Goal: Entertainment & Leisure: Consume media (video, audio)

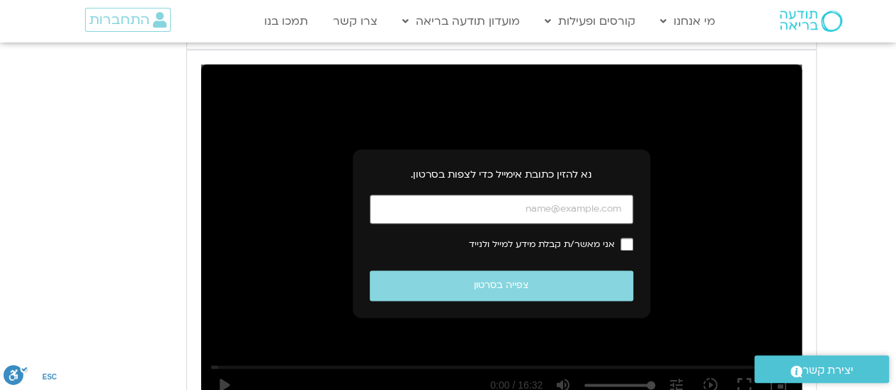
scroll to position [805, 0]
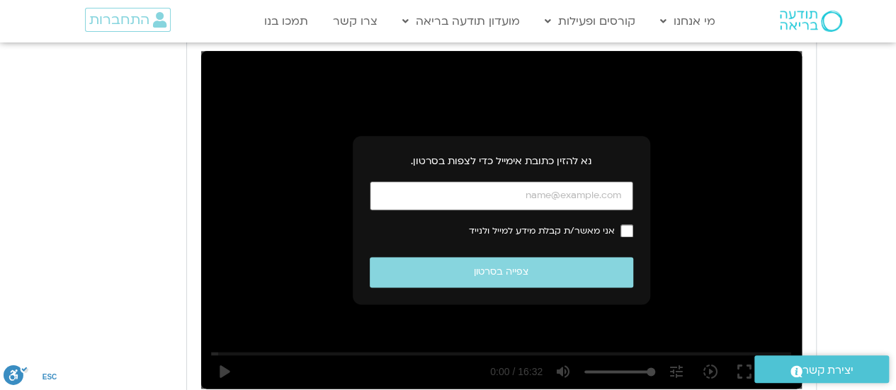
click at [513, 198] on input "כתובת אימייל" at bounding box center [501, 195] width 263 height 29
type input "[EMAIL_ADDRESS][DOMAIN_NAME]"
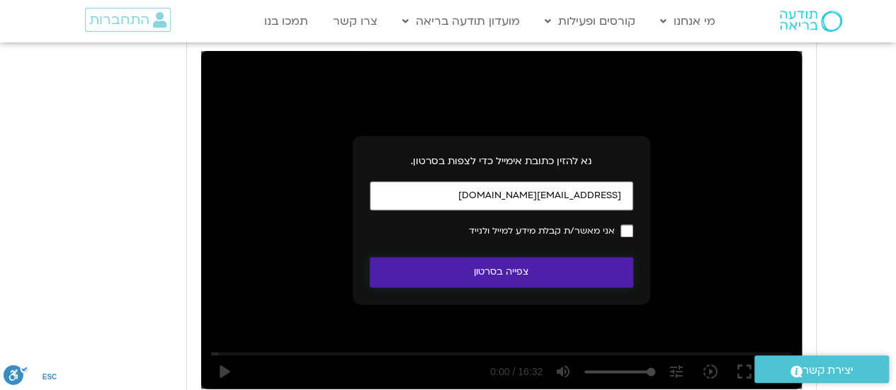
click at [549, 282] on button "צפייה בסרטון" at bounding box center [501, 272] width 263 height 30
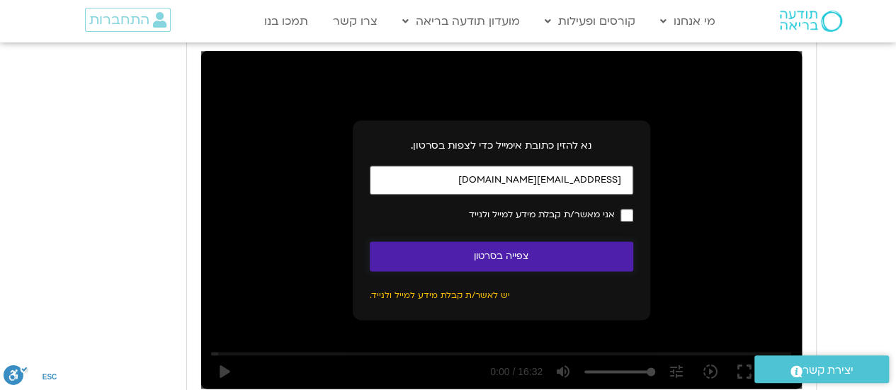
click at [508, 261] on button "צפייה בסרטון" at bounding box center [501, 256] width 263 height 30
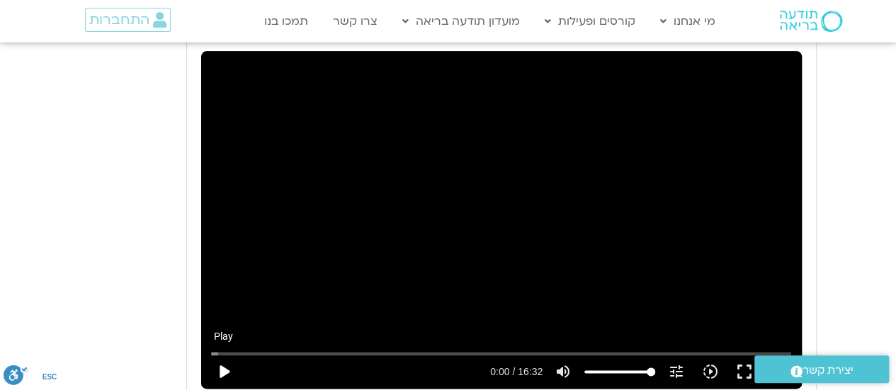
click at [230, 370] on button "play_arrow" at bounding box center [224, 372] width 34 height 34
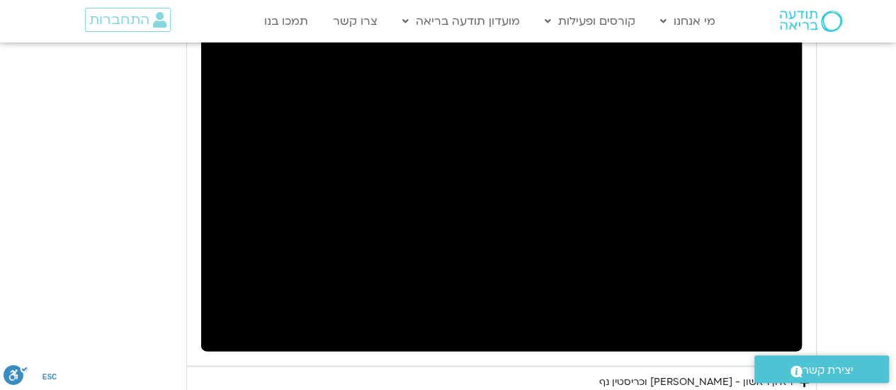
scroll to position [845, 0]
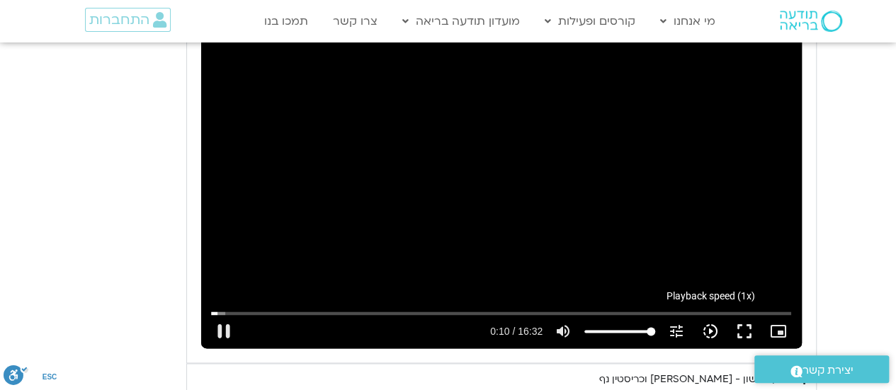
click at [709, 326] on icon "slow_motion_video" at bounding box center [710, 331] width 17 height 17
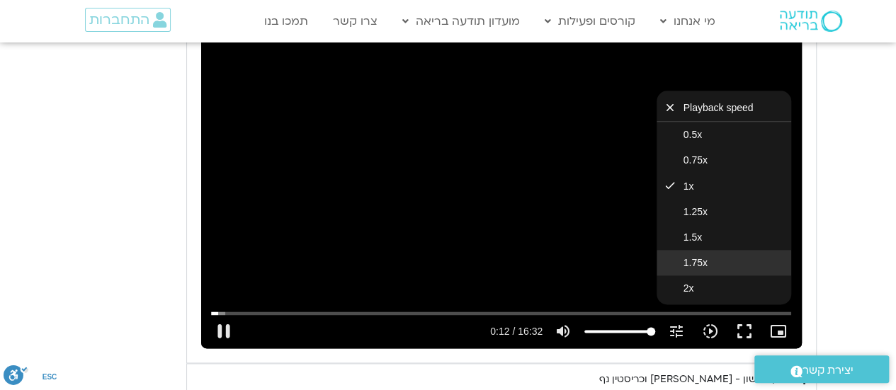
click at [707, 261] on span "1.75x" at bounding box center [695, 262] width 24 height 11
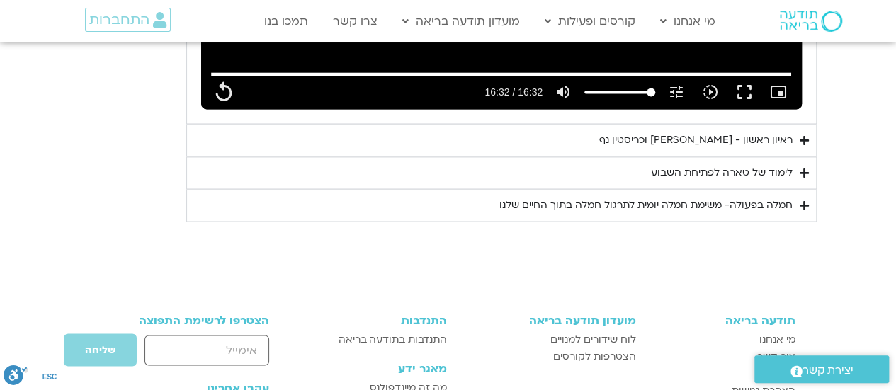
scroll to position [1102, 0]
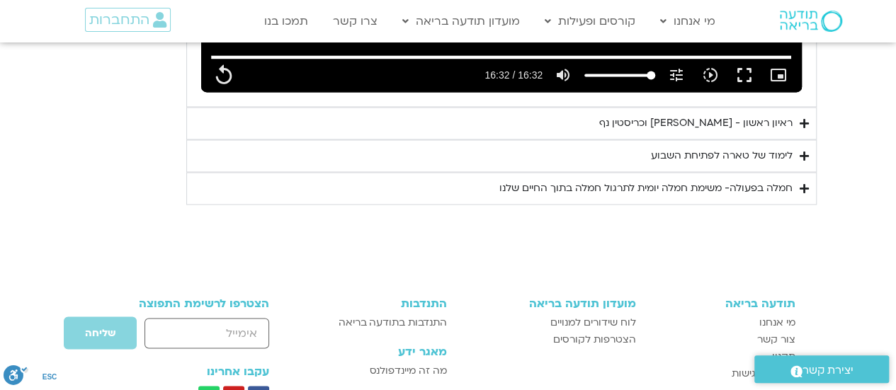
click at [805, 120] on icon "Accordion. Open links with Enter or Space, close with Escape, and navigate with…" at bounding box center [803, 123] width 9 height 11
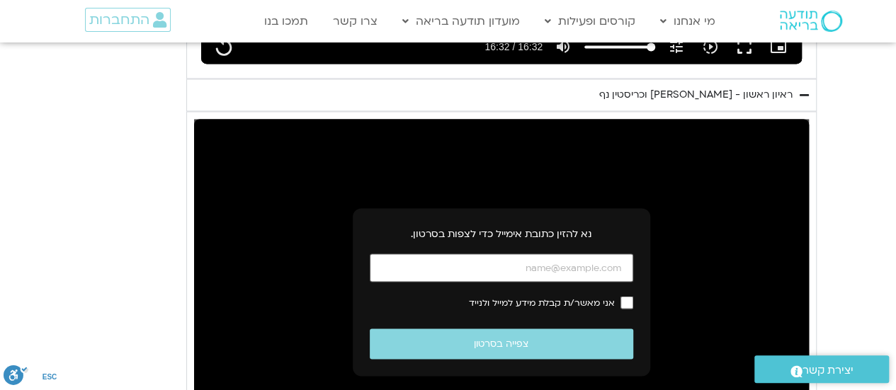
scroll to position [1144, 0]
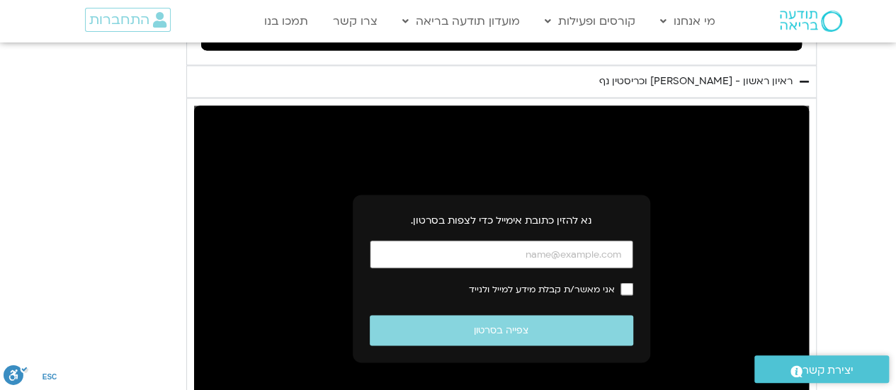
click at [541, 251] on input "כתובת אימייל" at bounding box center [501, 254] width 263 height 29
type input "992.52"
type input "[EMAIL_ADDRESS][DOMAIN_NAME]"
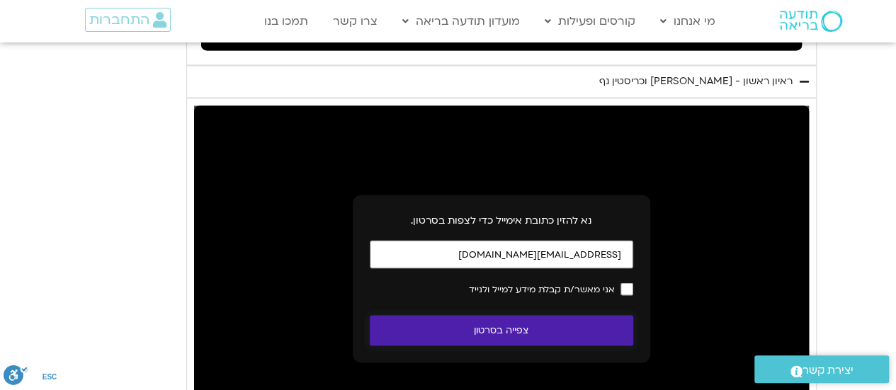
click at [523, 333] on button "צפייה בסרטון" at bounding box center [501, 330] width 263 height 30
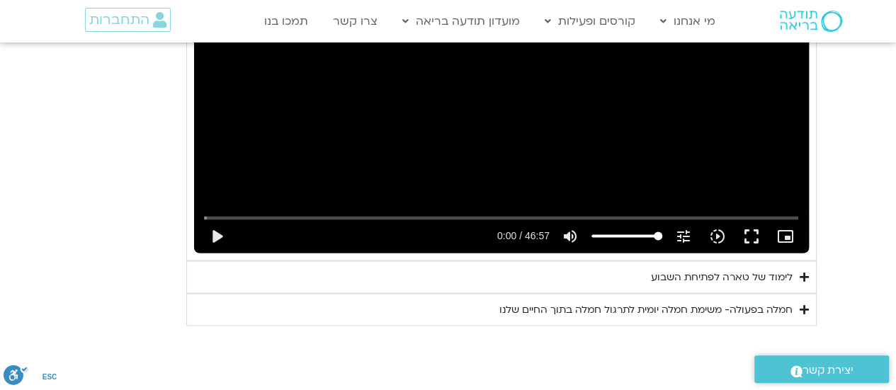
scroll to position [1356, 0]
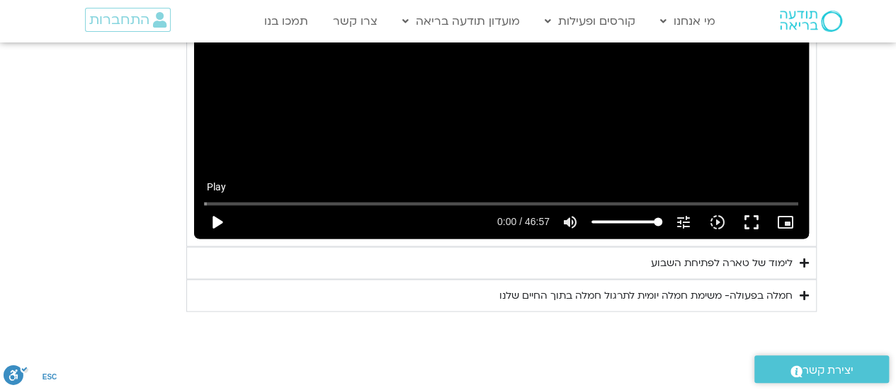
click at [215, 222] on button "play_arrow" at bounding box center [217, 222] width 34 height 34
type input "992.52"
type input "0.050506"
type input "992.52"
type input "0.193115"
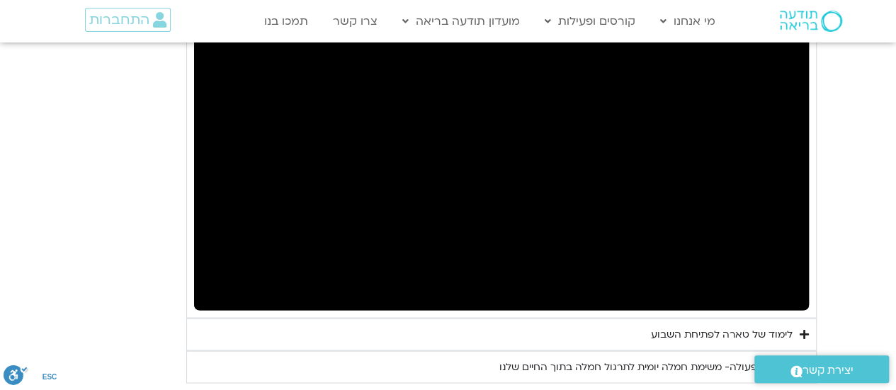
scroll to position [1214, 0]
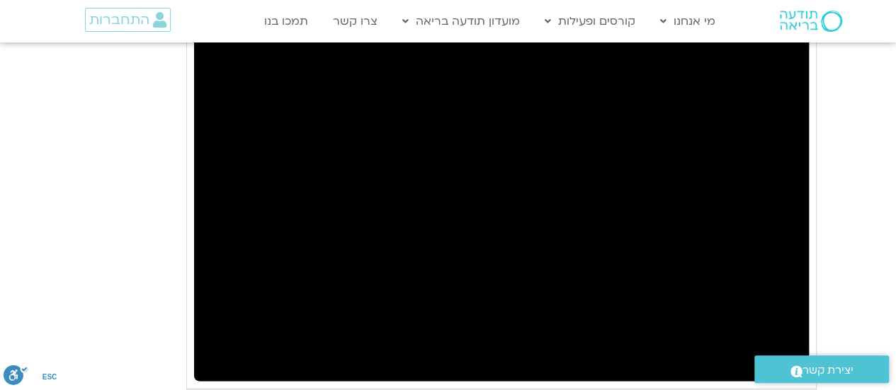
type input "992.52"
type input "2.659631"
type input "992.52"
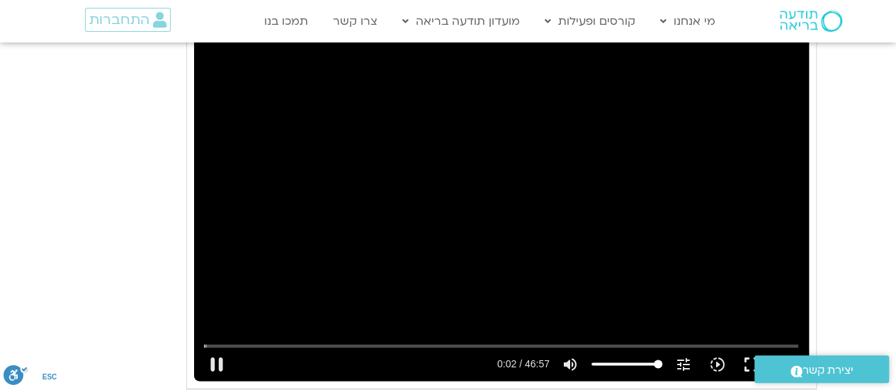
type input "2.776281"
type input "992.52"
type input "2.915395"
type input "992.52"
type input "3.044904"
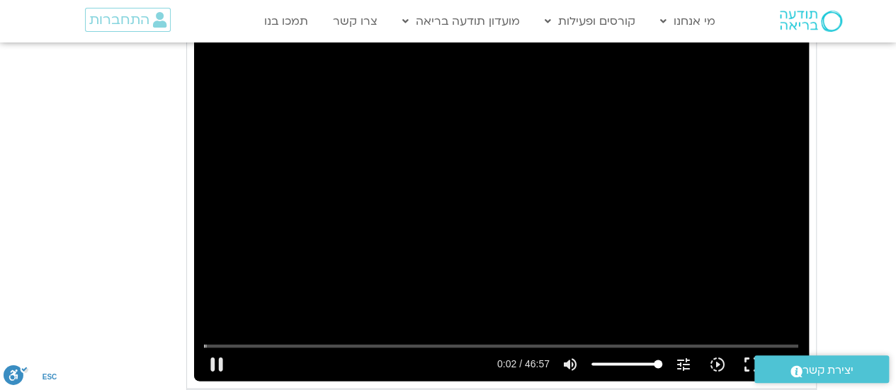
type input "992.52"
type input "3.176742"
type input "992.52"
type input "3.309549"
type input "992.52"
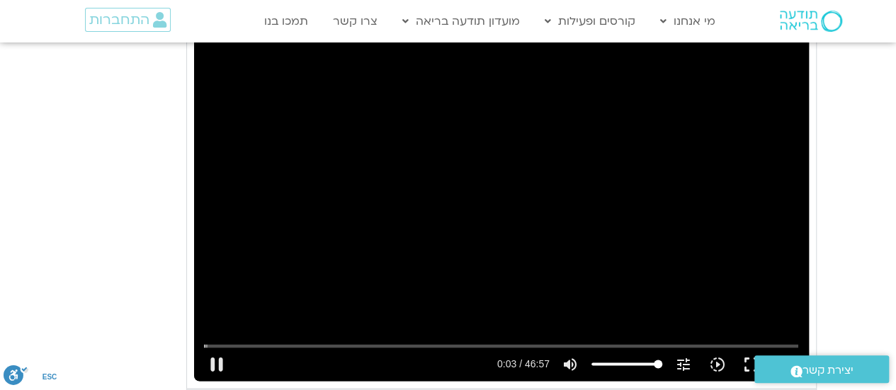
type input "3.428224"
type input "992.52"
type input "3.478524"
type input "992.52"
type input "3.607828"
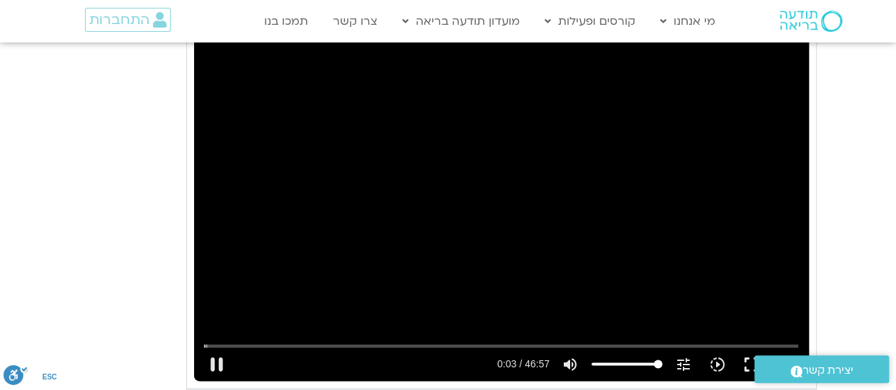
type input "992.52"
type input "3.738999"
type input "992.52"
type input "3.872286"
type input "992.52"
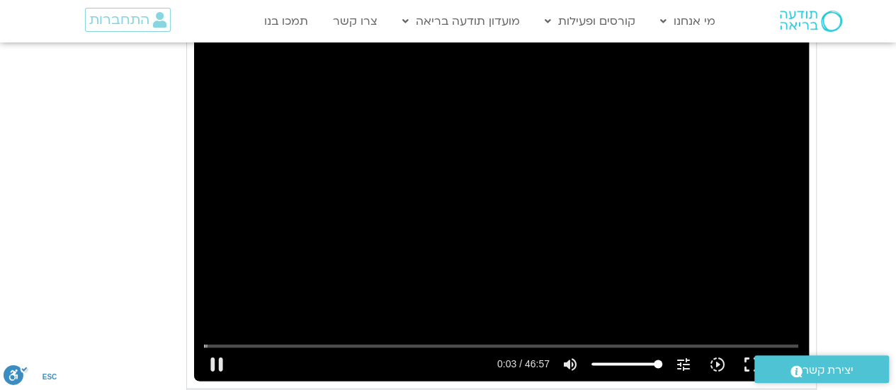
type input "4.003054"
type input "992.52"
type input "4.142721"
type input "992.52"
type input "4.345669"
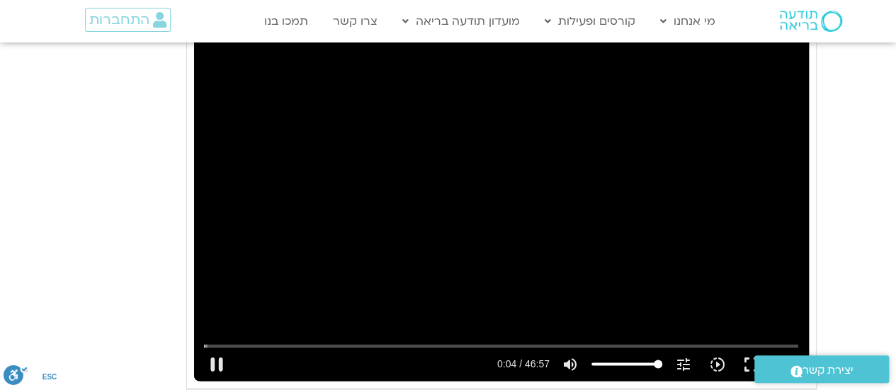
type input "992.52"
type input "4.479526"
type input "992.52"
type input "4.613494"
type input "992.52"
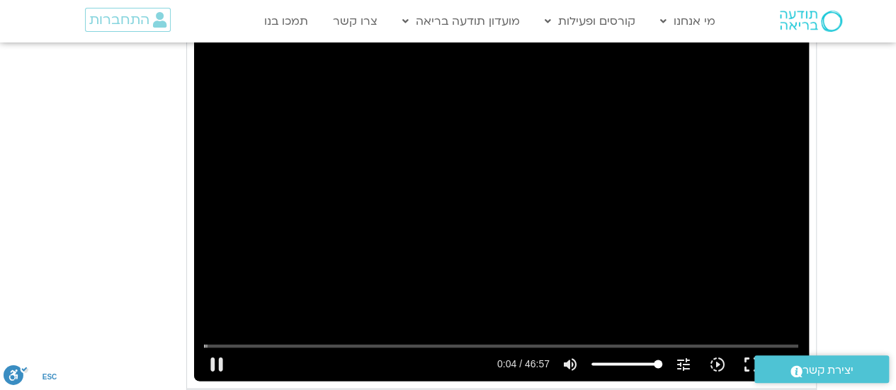
type input "4.745615"
type input "992.52"
type input "4.876592"
type input "992.52"
type input "4.997568"
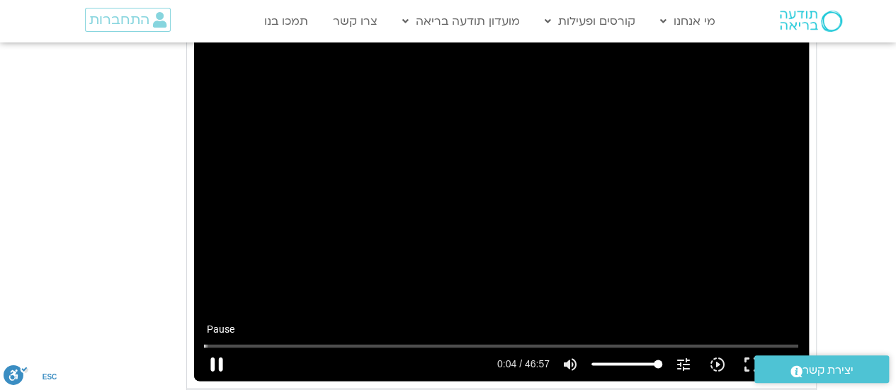
type input "992.52"
type input "5.145539"
type input "992.52"
type input "5.186823"
type input "992.52"
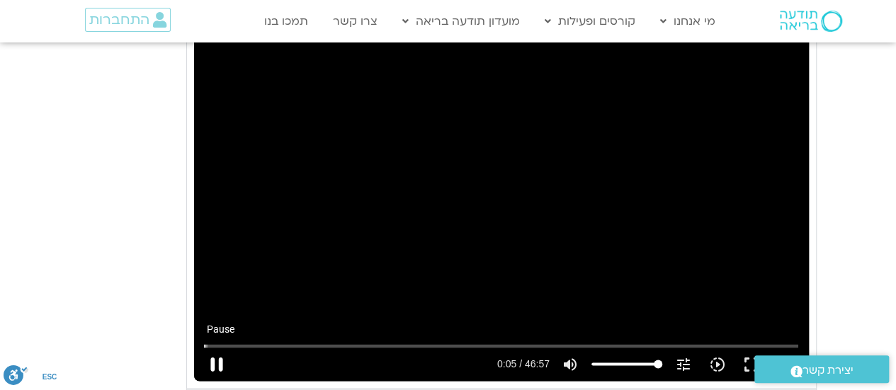
type input "5.319795"
type input "992.52"
type input "5.446313"
click at [218, 363] on button "pause" at bounding box center [217, 364] width 34 height 34
type input "992.52"
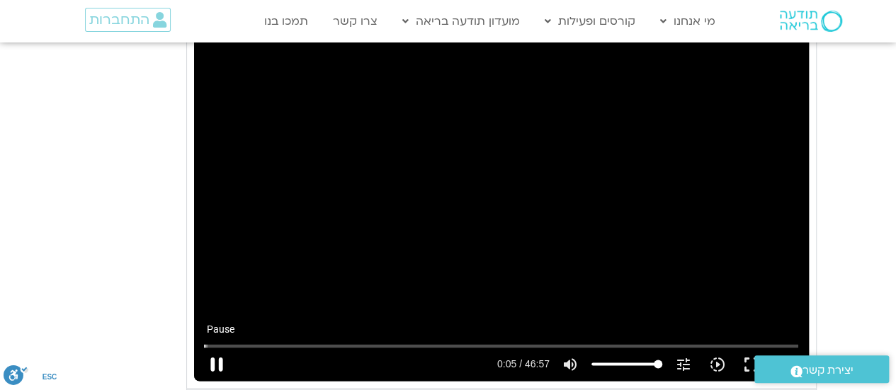
type input "5.54744"
type input "992.52"
click at [220, 358] on button "play_arrow" at bounding box center [217, 364] width 34 height 34
type input "5.547464"
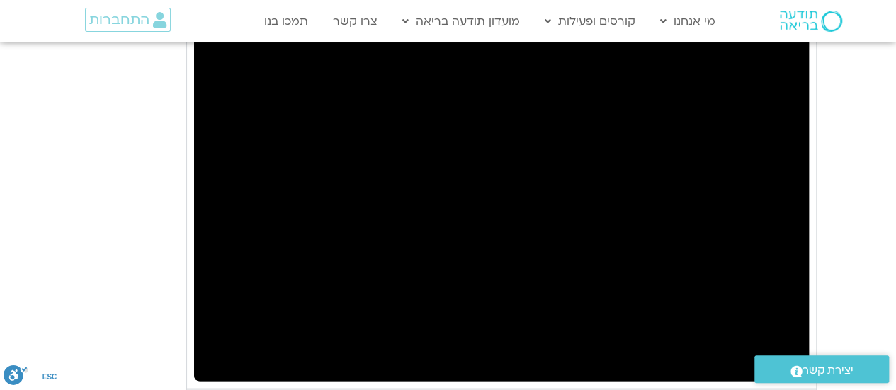
type input "992.52"
type input "7.594417"
type input "992.52"
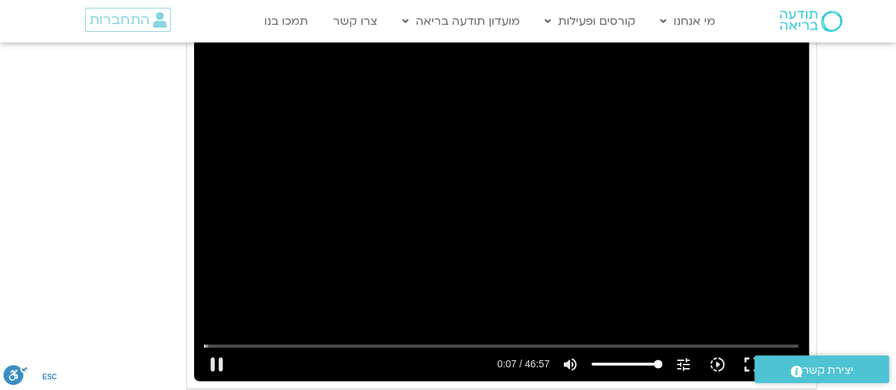
type input "7.717513"
type input "992.52"
type input "7.850978"
type input "992.52"
type input "7.984282"
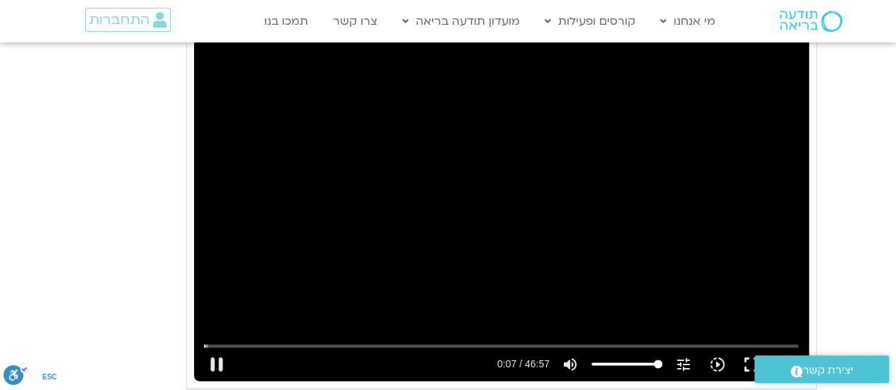
type input "992.52"
type input "8.021158"
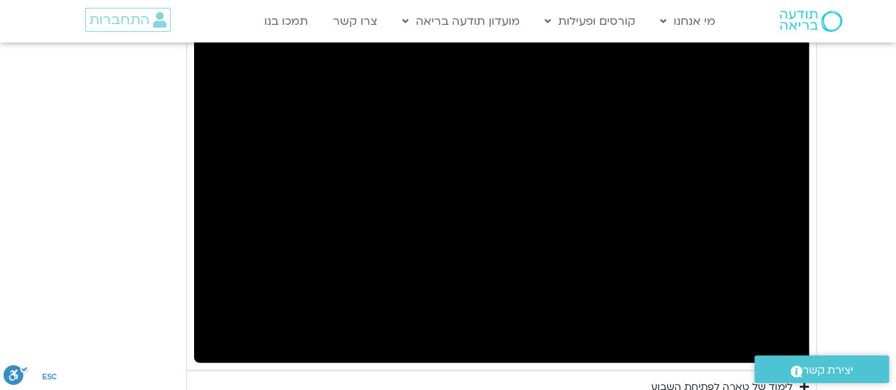
scroll to position [1222, 0]
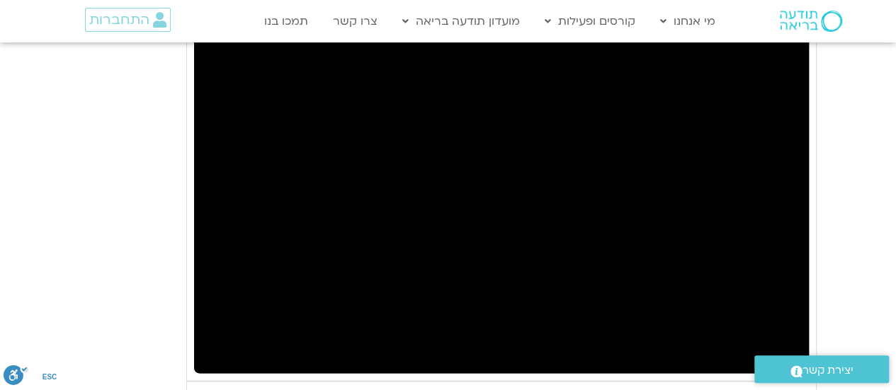
type input "992.52"
type input "99.66467"
type input "992.52"
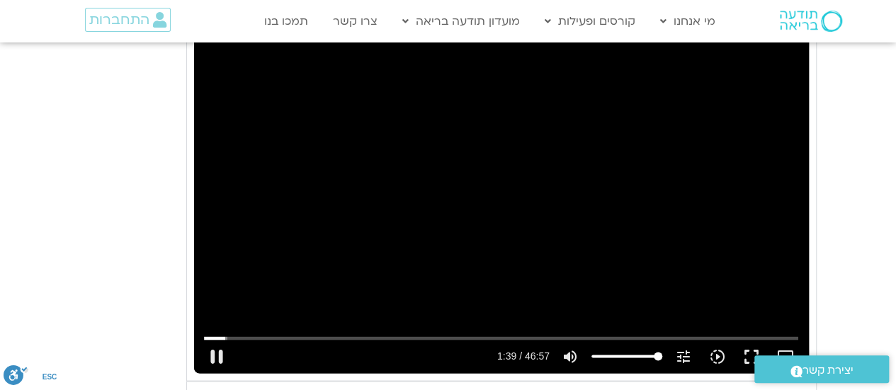
type input "99.785467"
type input "992.52"
type input "99.885678"
type input "992.52"
type input "100.019344"
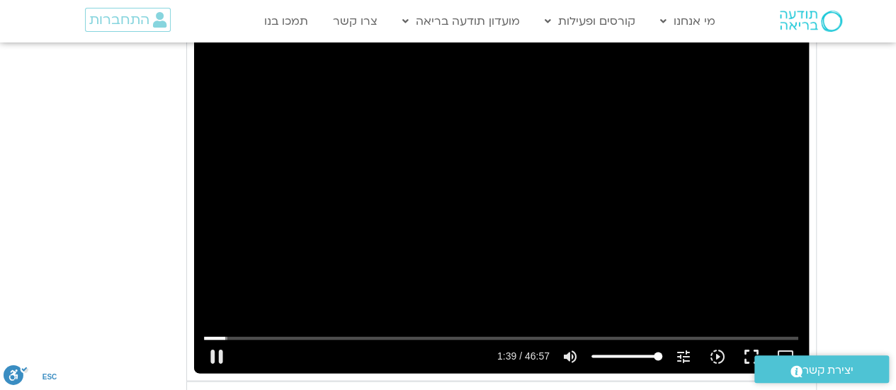
type input "992.52"
type input "100.085778"
type input "992.52"
type input "100.21229"
type input "992.52"
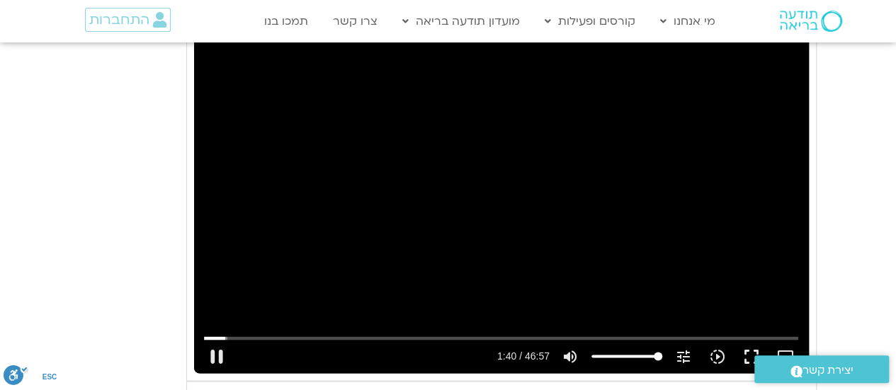
type input "100.346713"
type input "992.52"
type input "100.482105"
type input "992.52"
type input "100.611773"
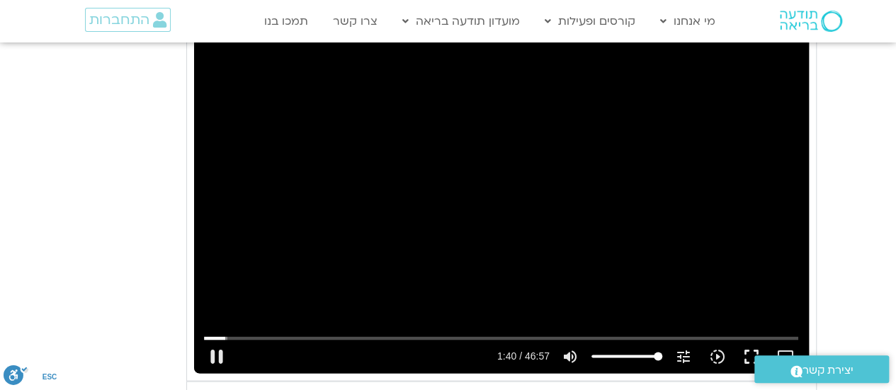
type input "992.52"
type input "100.74852"
type input "992.52"
type input "100.877707"
type input "992.52"
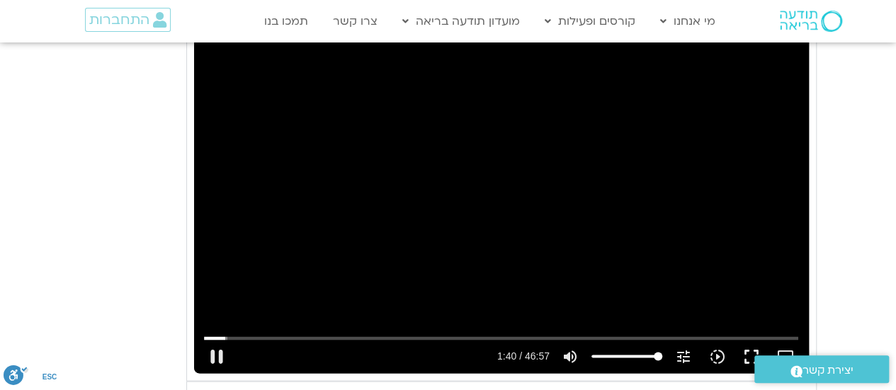
type input "101.015819"
type input "992.52"
type input "101.144526"
type input "992.52"
type input "101.282568"
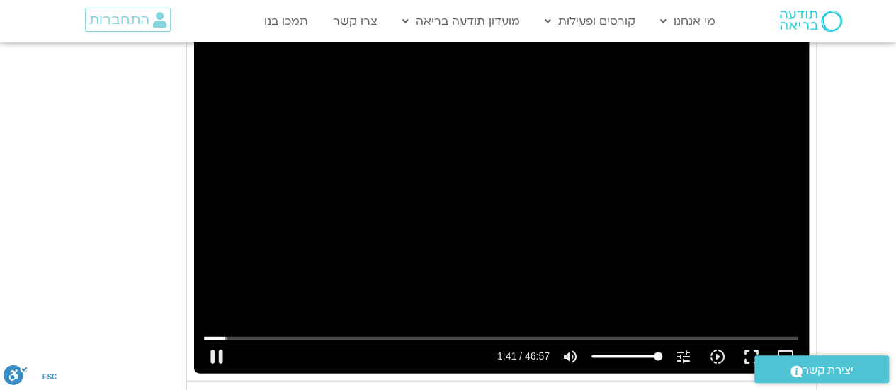
type input "992.52"
type input "101.411795"
type input "992.52"
type input "101.548814"
type input "992.52"
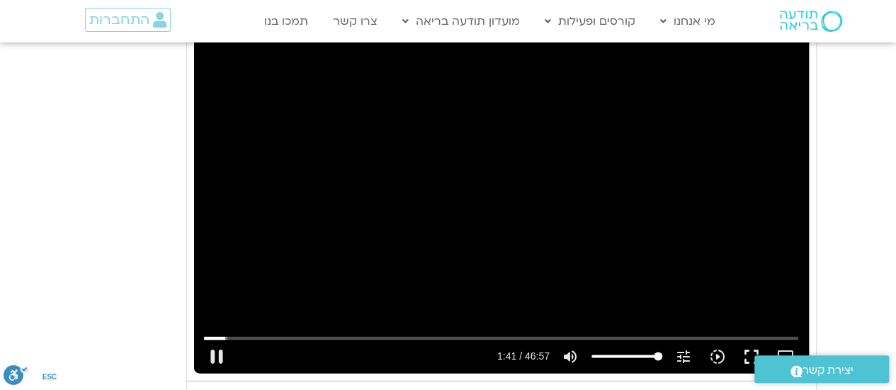
type input "101.678663"
type input "992.52"
type input "101.816372"
type input "992.52"
type input "101.945184"
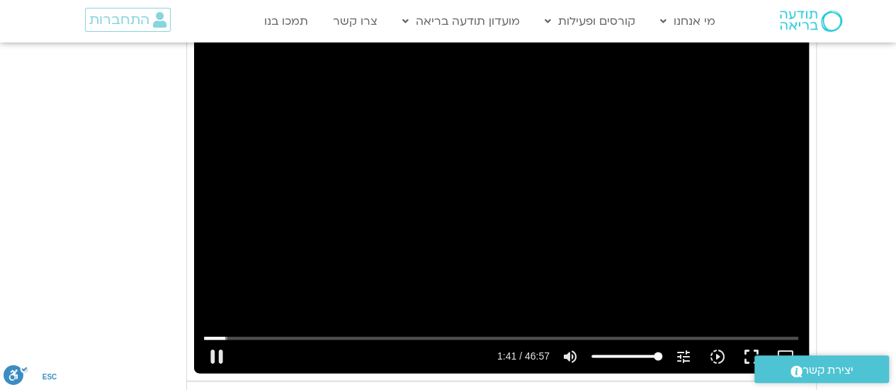
type input "992.52"
type input "102.081579"
type input "992.52"
type input "102.213079"
type input "992.52"
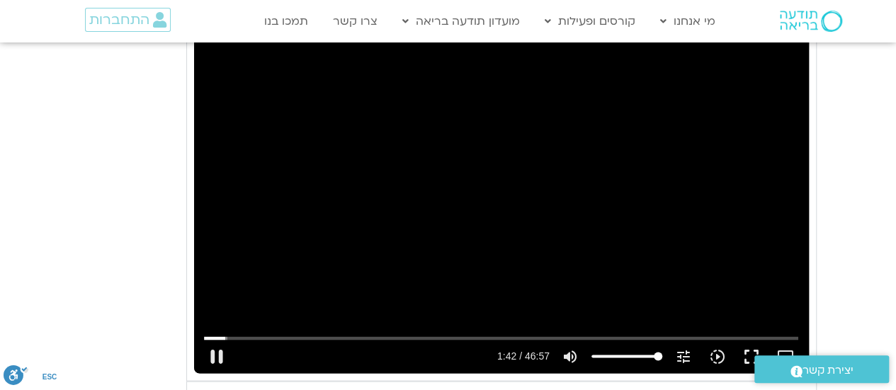
type input "102.337623"
type input "992.52"
type input "102.464598"
type input "992.52"
type input "102.589768"
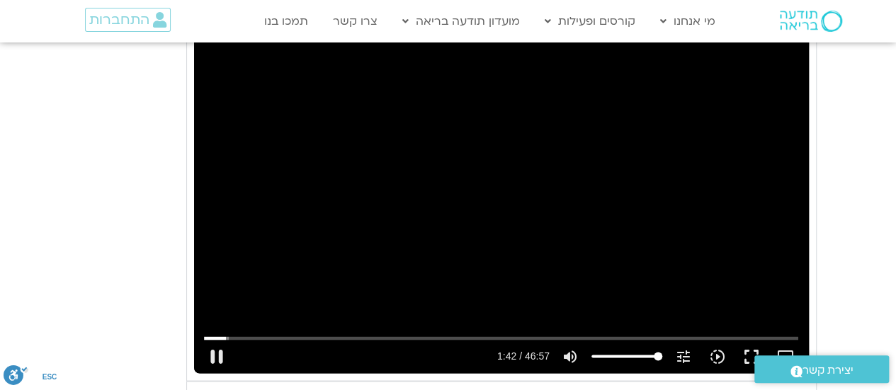
type input "992.52"
type input "102.720104"
type input "992.52"
type input "102.854944"
type input "992.52"
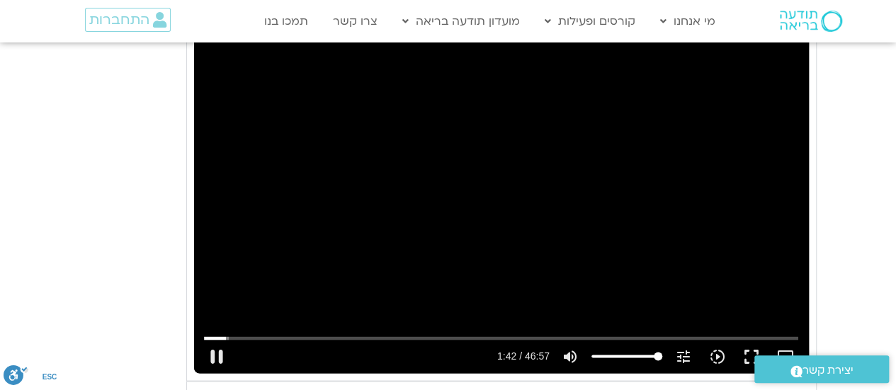
type input "102.985703"
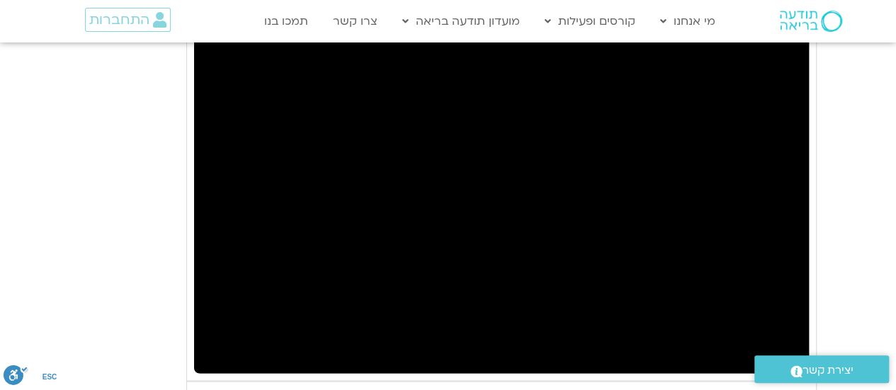
type input "992.52"
type input "103.352955"
type input "992.52"
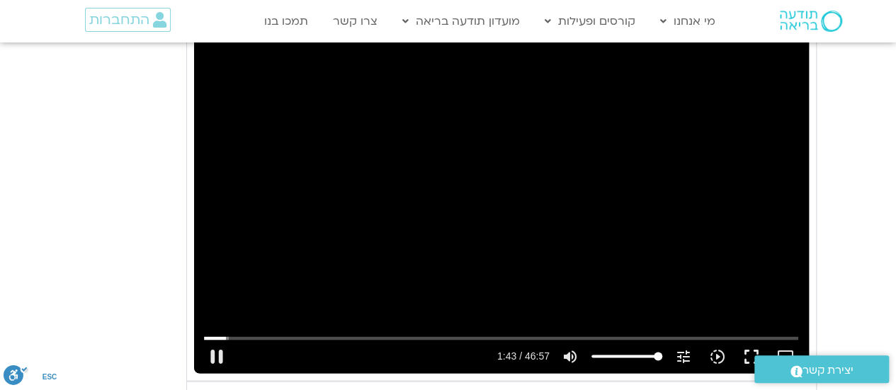
type input "103.452168"
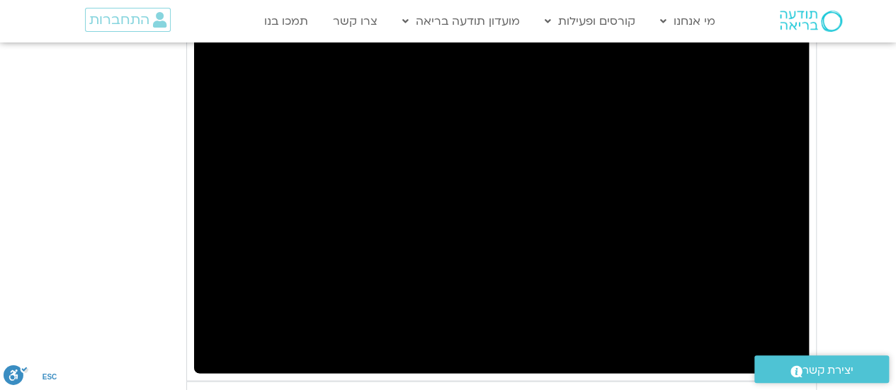
type input "992.52"
type input "358.828193"
type input "992.52"
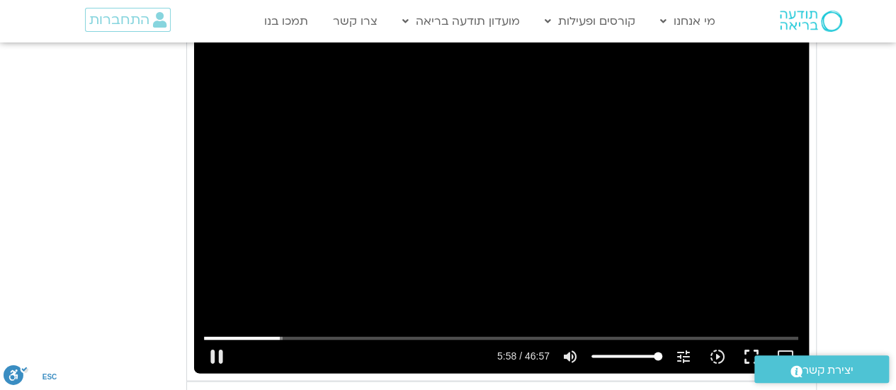
type input "358.961714"
type input "992.52"
type input "359.094336"
type input "992.52"
type input "359.142891"
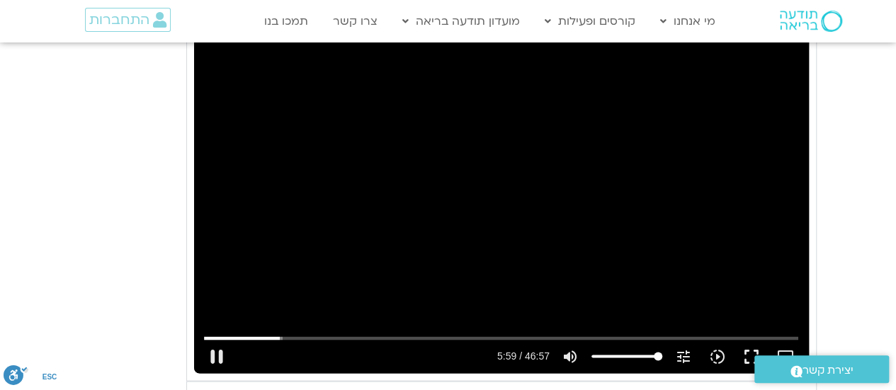
type input "992.52"
type input "359.274762"
type input "992.52"
type input "359.4005"
type input "992.52"
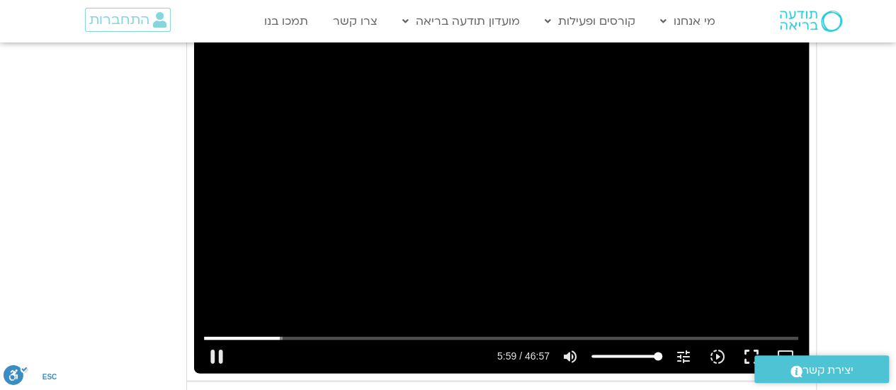
type input "359.526623"
type input "992.52"
type input "359.657681"
type input "992.52"
type input "359.860784"
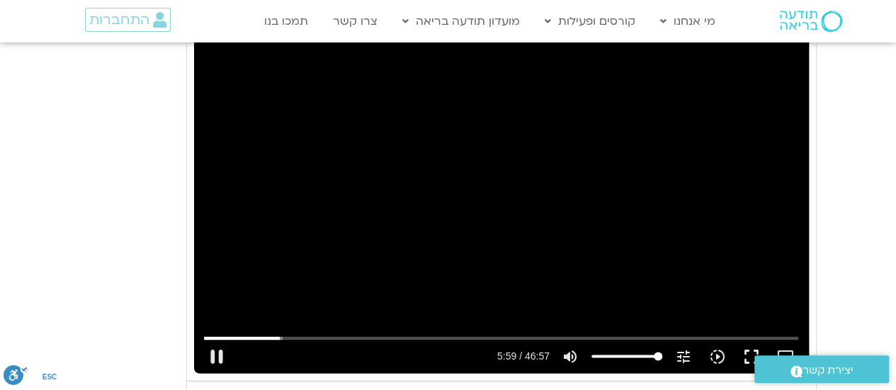
type input "992.52"
type input "359.917447"
type input "992.52"
type input "360.044968"
type input "992.52"
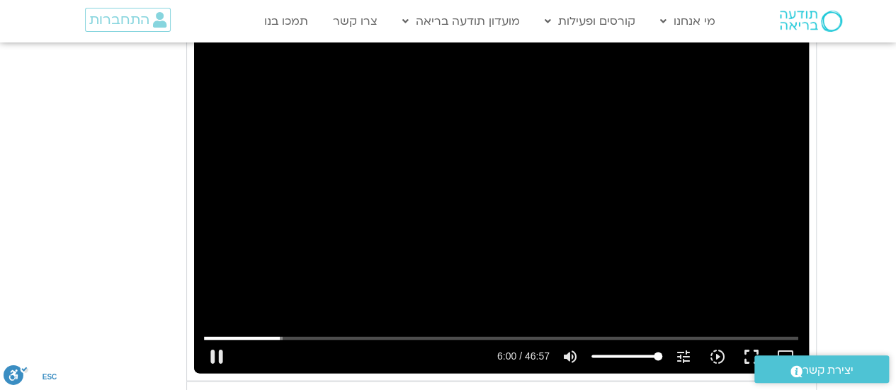
type input "360.277153"
type input "992.52"
type input "360.39532"
type input "992.52"
type input "360.427225"
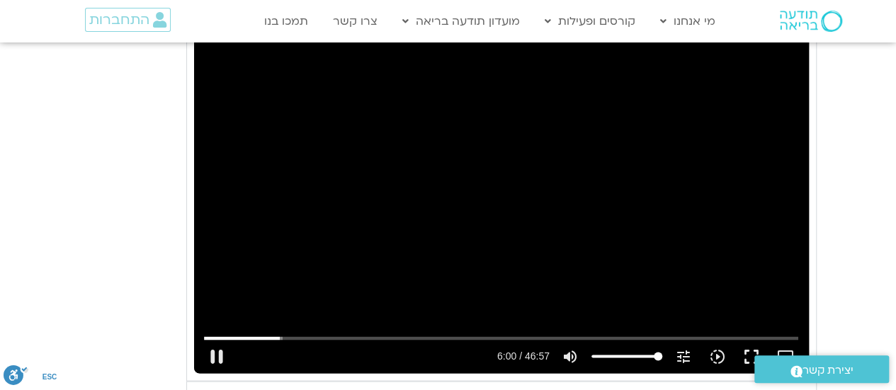
type input "992.52"
type input "360.660742"
type input "992.52"
type input "360.794055"
type input "992.52"
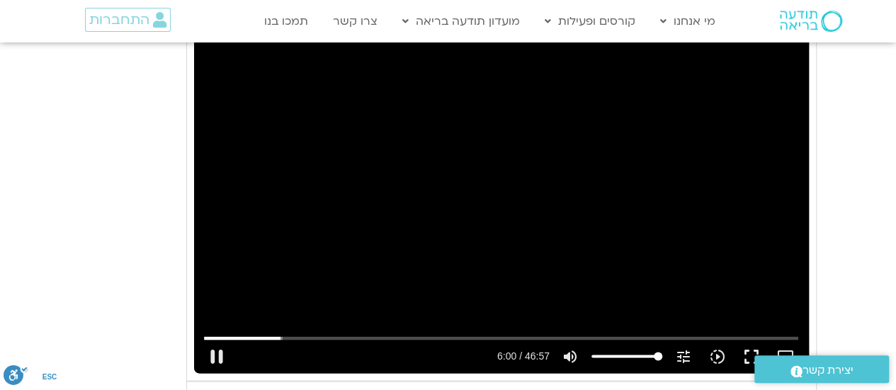
type input "360.927608"
type input "992.52"
type input "361.060101"
type input "992.52"
type input "361.194004"
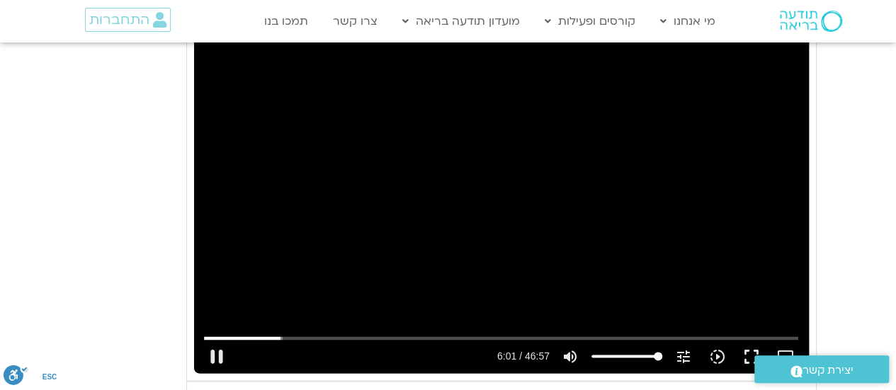
type input "992.52"
type input "361.277332"
type input "992.52"
type input "361.358676"
type input "992.52"
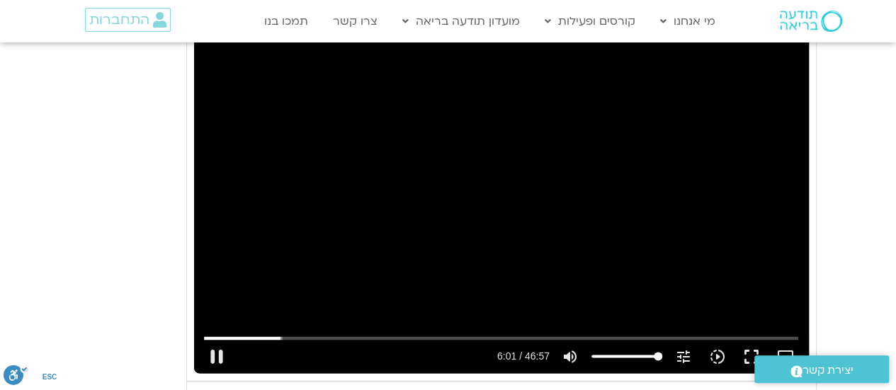
type input "361.491295"
type input "992.52"
type input "361.62118"
type input "992.52"
type input "361.748265"
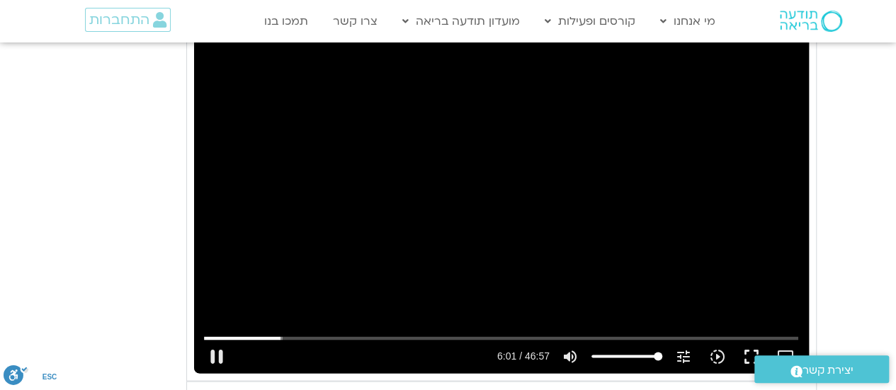
type input "992.52"
type input "361.879562"
type input "992.52"
type input "362.128961"
type input "992.52"
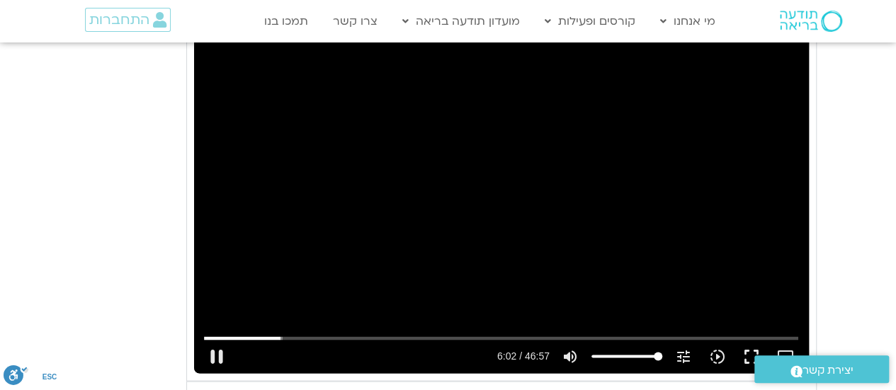
type input "362.2116"
type input "992.52"
type input "362.280052"
type input "992.52"
type input "362.410203"
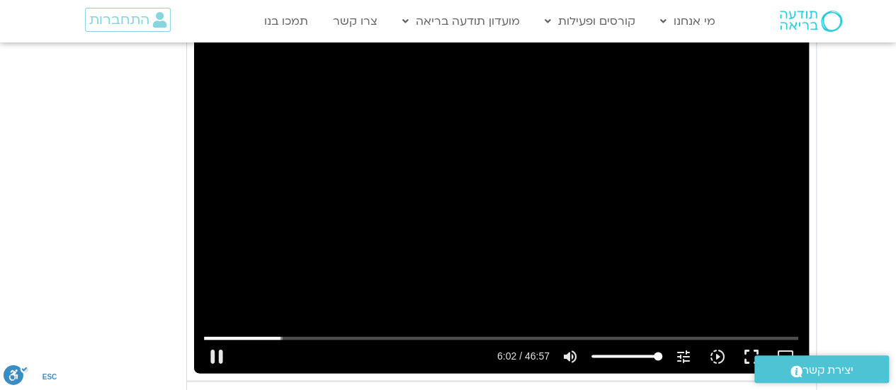
type input "992.52"
type input "362.541198"
type input "992.52"
type input "362.674395"
type input "992.52"
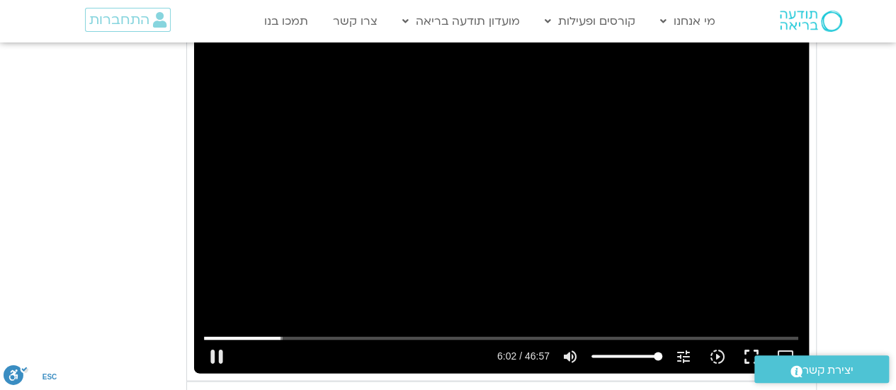
type input "362.812108"
type input "992.52"
type input "362.944822"
type input "992.52"
type input "363.078037"
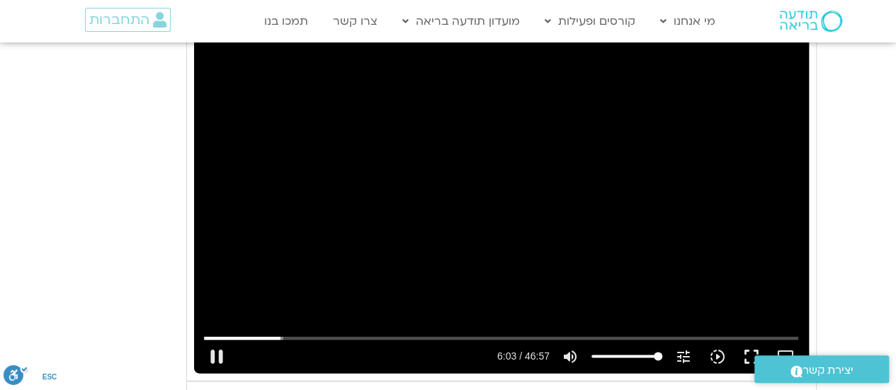
type input "992.52"
type input "363.209725"
type input "992.52"
type input "363.336853"
type input "992.52"
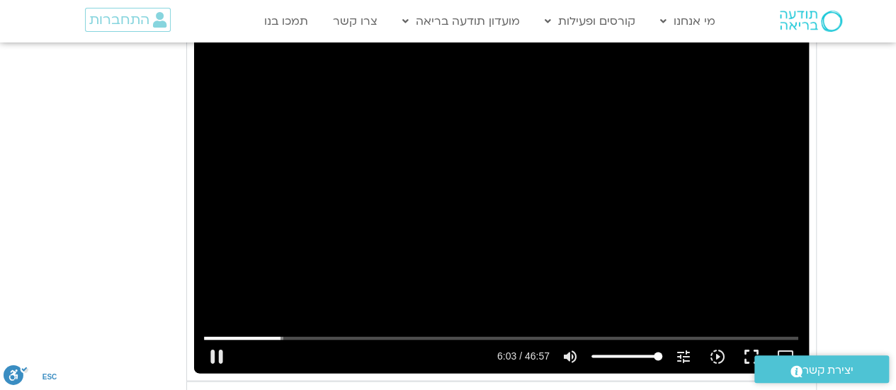
type input "363.578189"
type input "992.52"
click at [716, 354] on icon "slow_motion_video" at bounding box center [717, 356] width 17 height 17
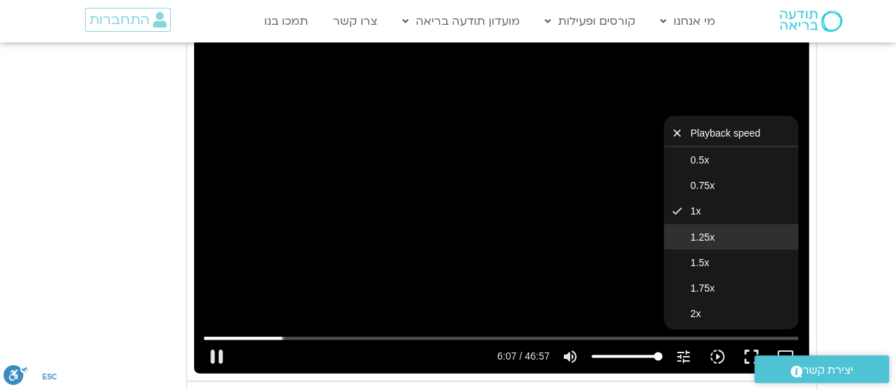
click at [714, 231] on span "1.25x" at bounding box center [702, 236] width 24 height 11
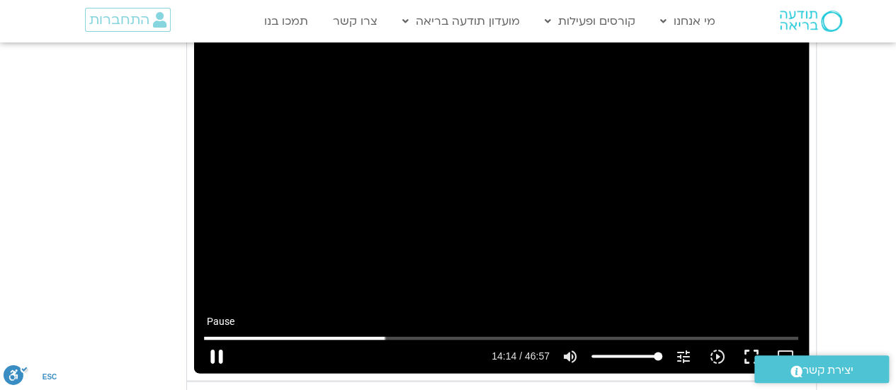
click at [218, 356] on button "pause" at bounding box center [217, 356] width 34 height 34
click at [200, 339] on button "play_arrow" at bounding box center [217, 356] width 34 height 34
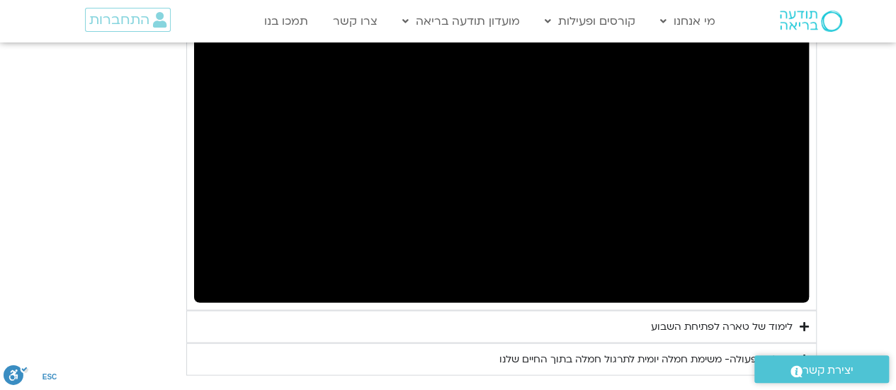
scroll to position [1364, 0]
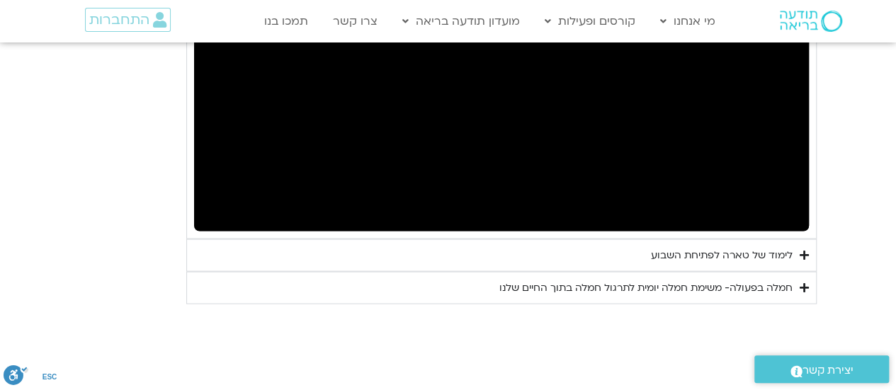
click at [797, 251] on summary "לימוד של טארה לפתיחת השבוע" at bounding box center [501, 255] width 630 height 33
